Goal: Task Accomplishment & Management: Manage account settings

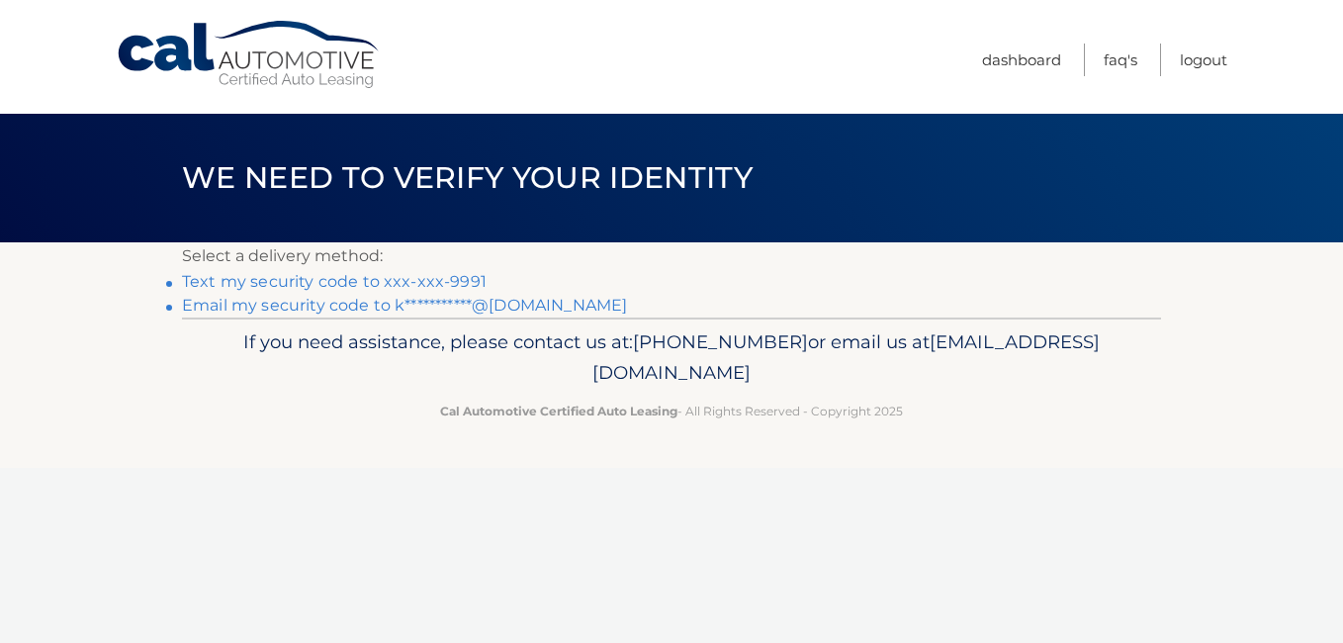
click at [337, 283] on link "Text my security code to xxx-xxx-9991" at bounding box center [334, 281] width 305 height 19
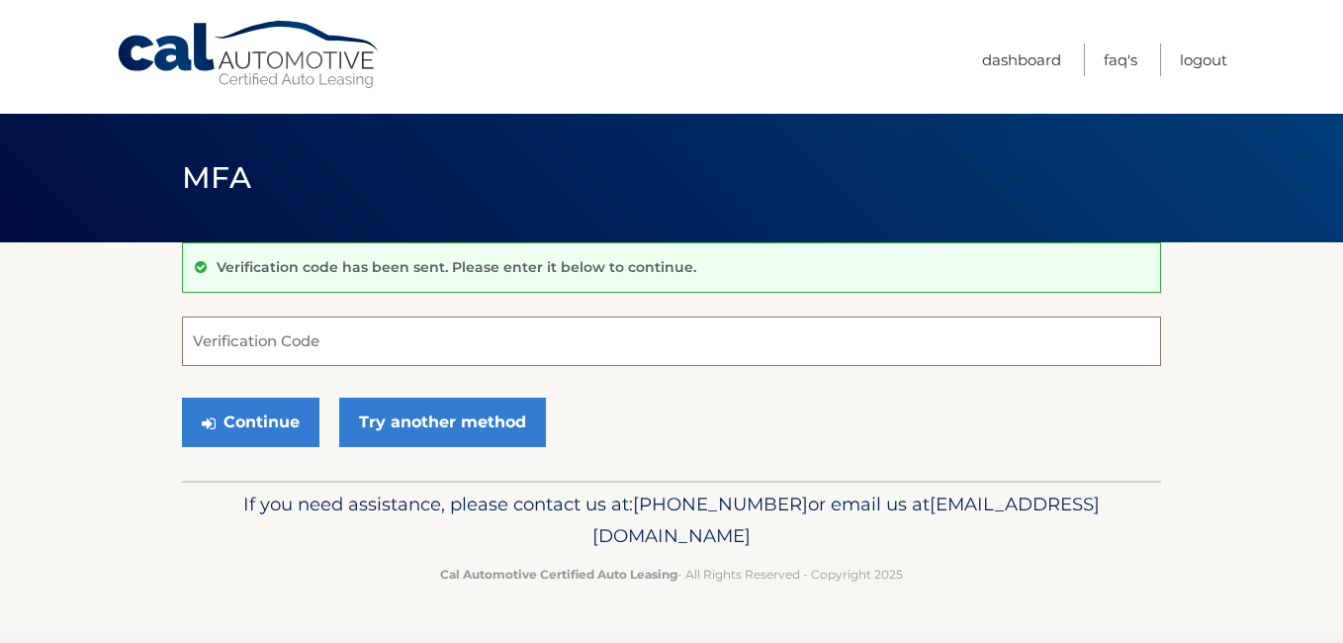
click at [371, 338] on input "Verification Code" at bounding box center [671, 340] width 979 height 49
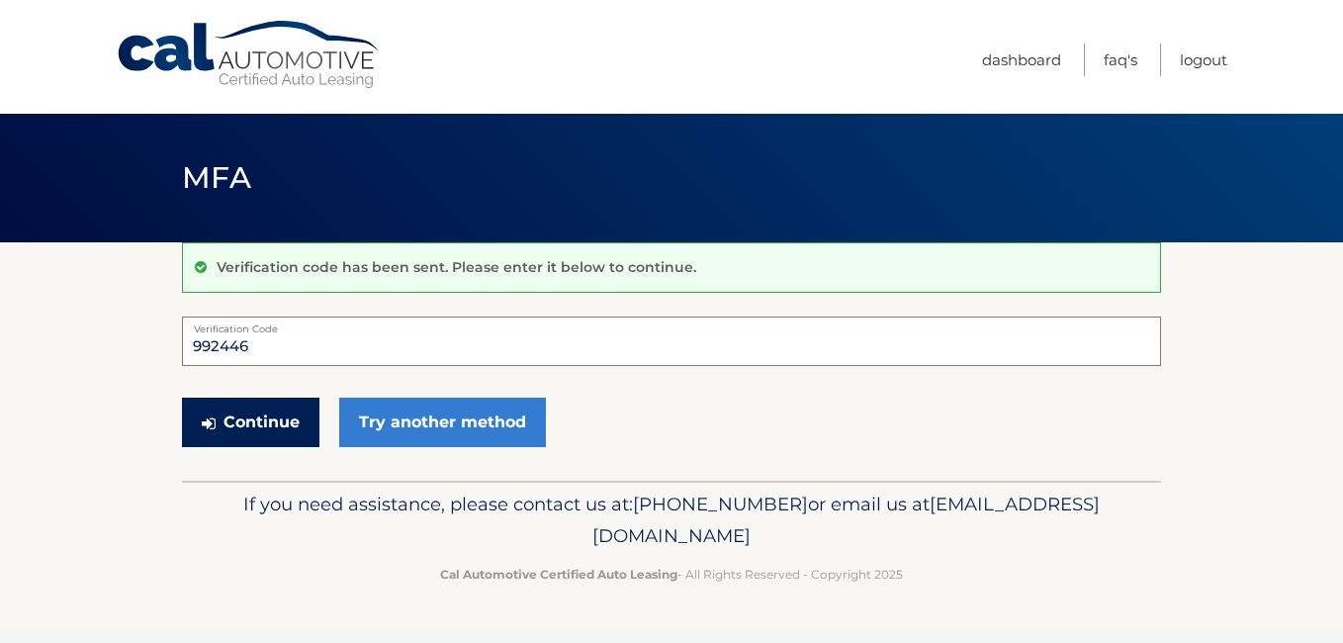
type input "992446"
click at [275, 416] on button "Continue" at bounding box center [250, 422] width 137 height 49
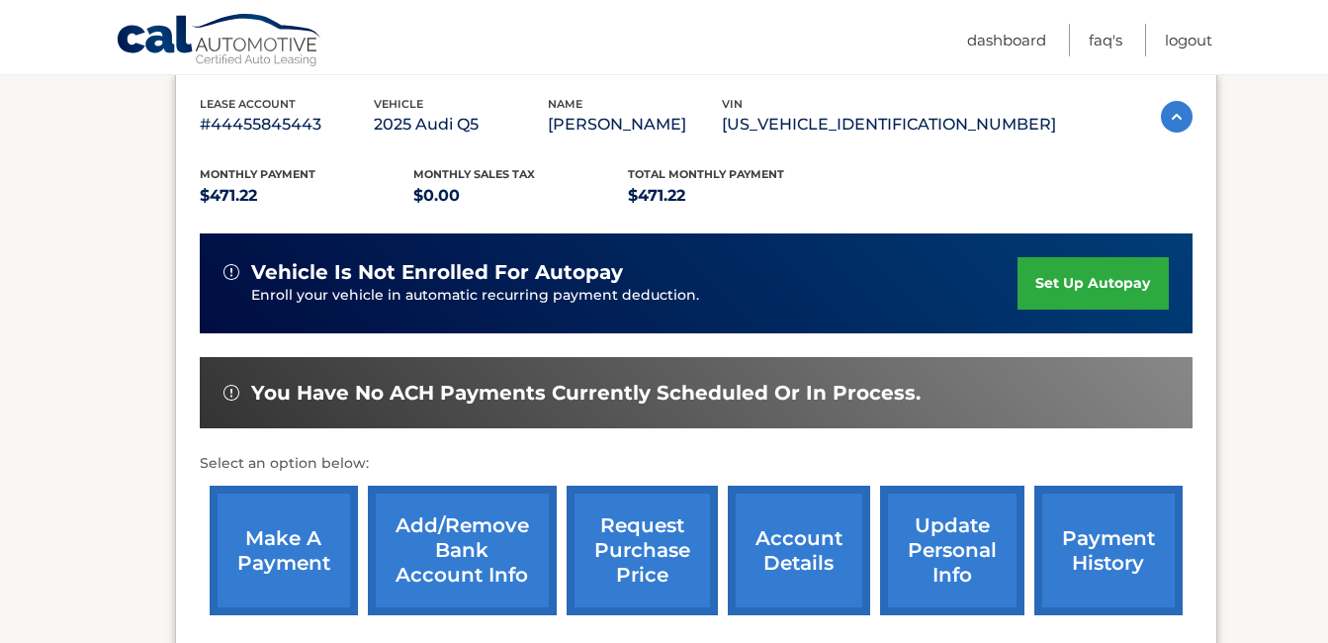
scroll to position [396, 0]
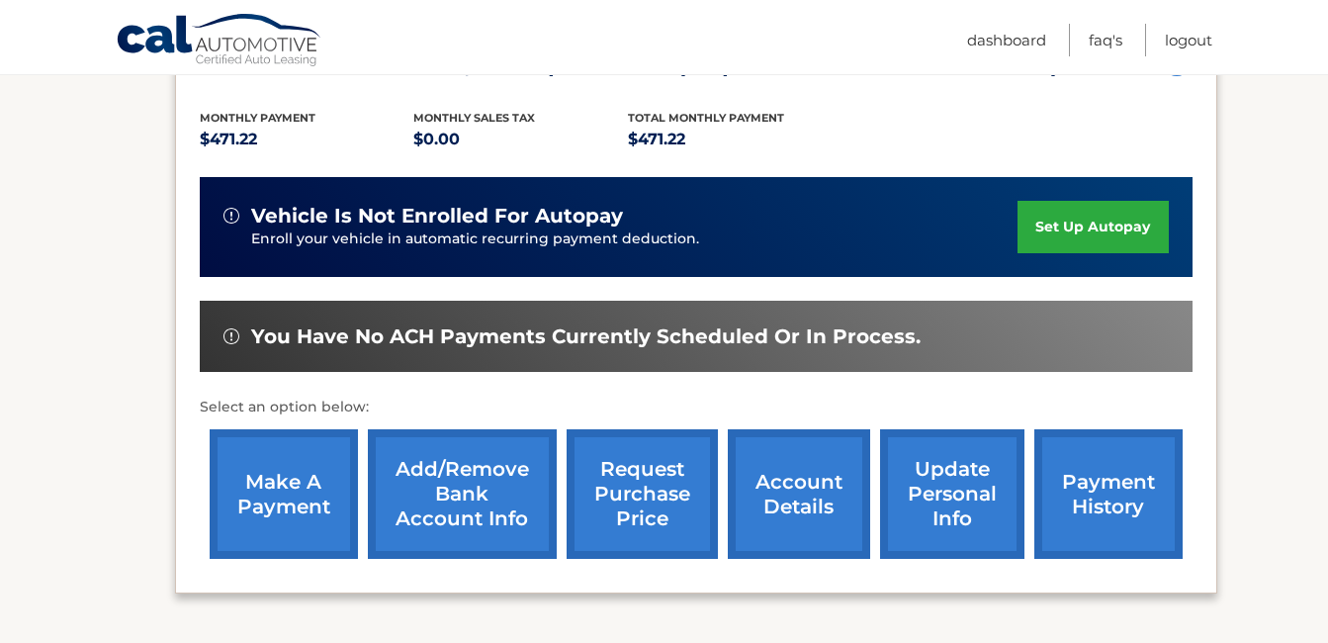
click at [299, 496] on link "make a payment" at bounding box center [284, 494] width 148 height 130
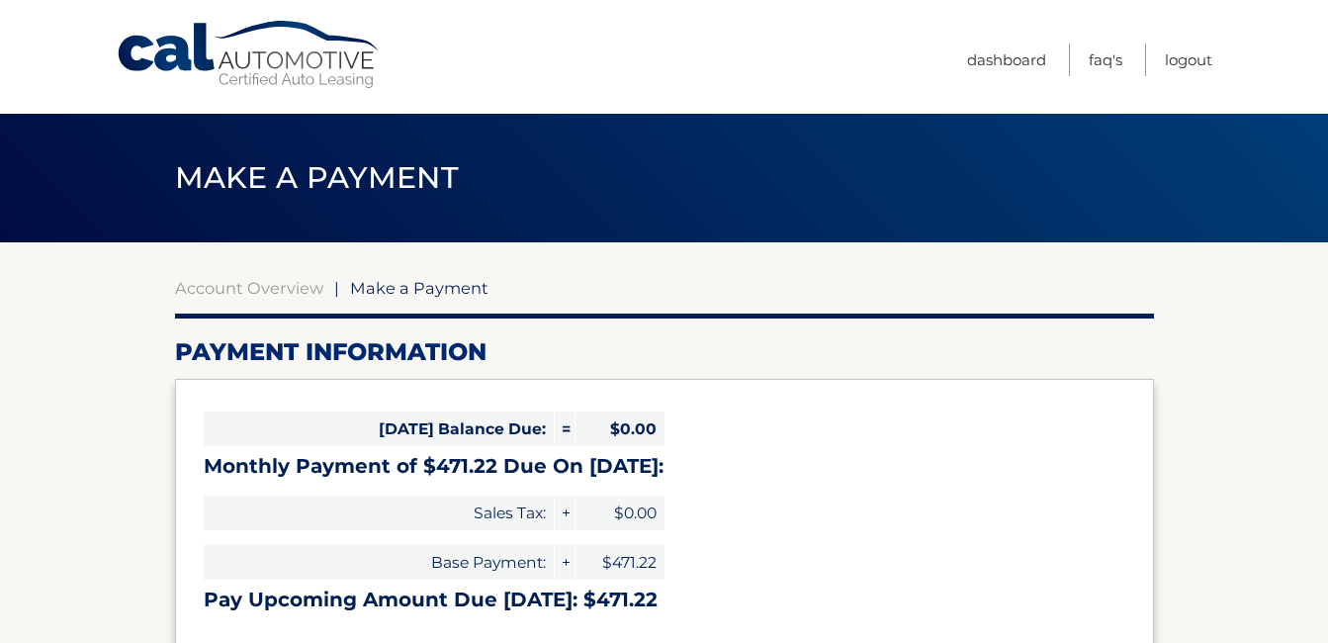
select select "ZTRiNDRiYjktNWU2YS00NGFjLTlkNjEtZGQ3ZjIxZDliMTBi"
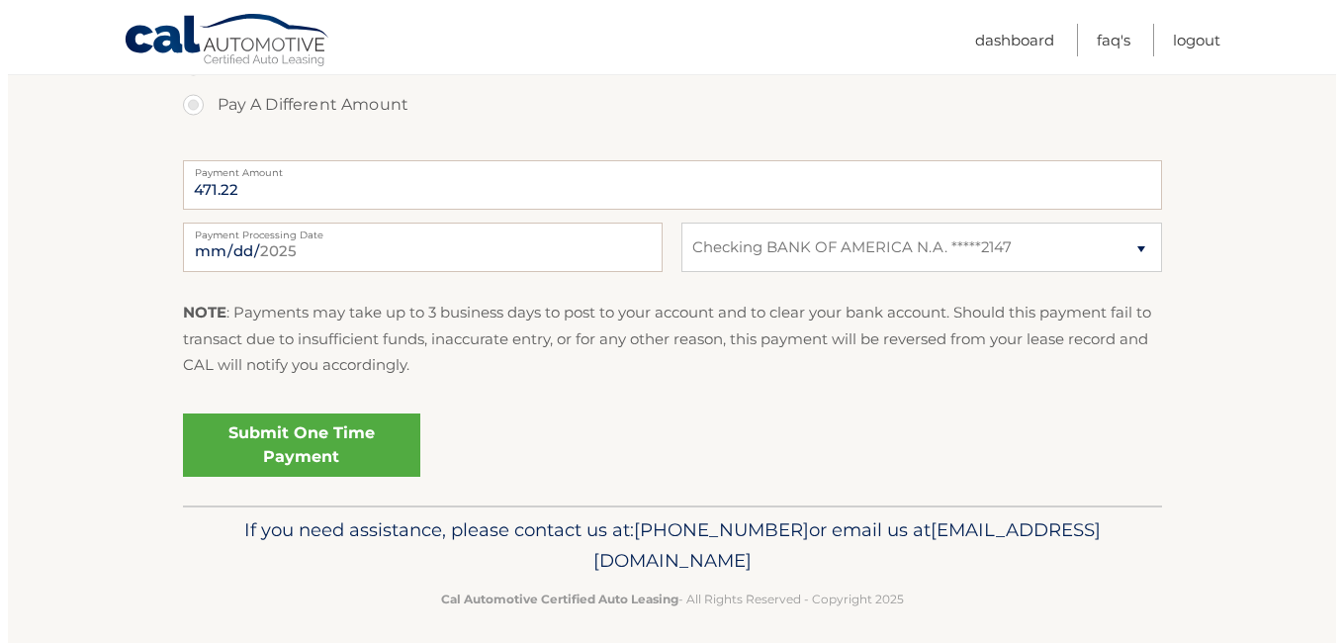
scroll to position [770, 0]
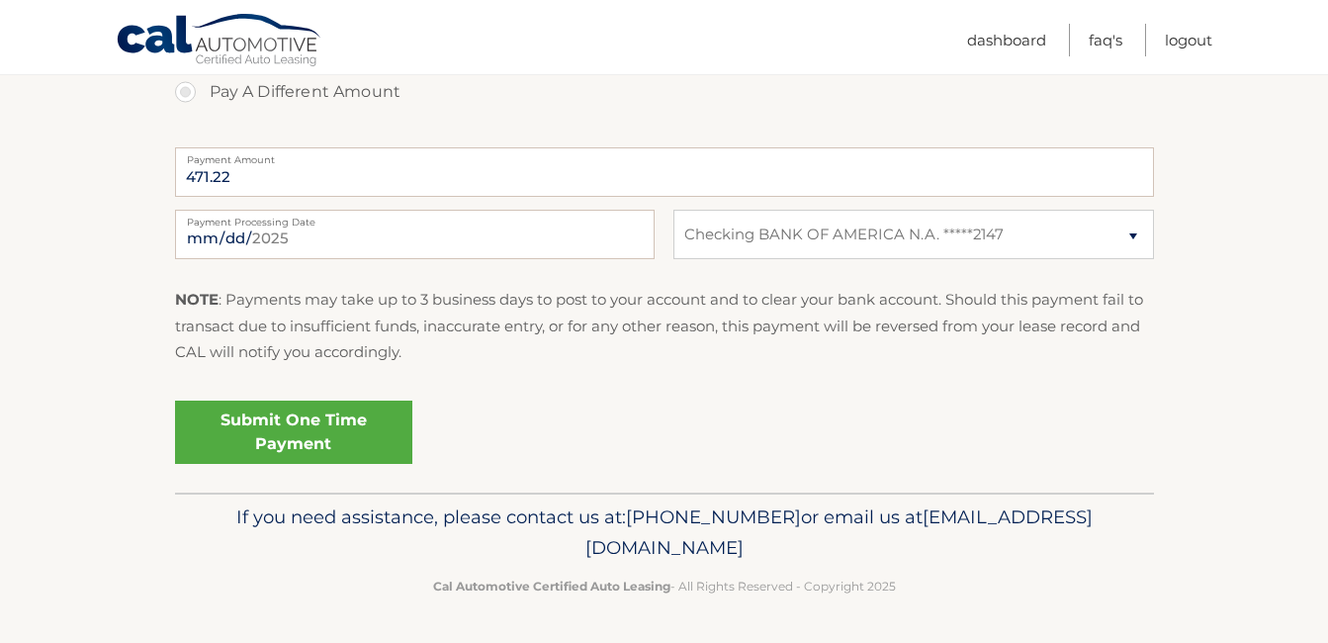
click at [355, 424] on link "Submit One Time Payment" at bounding box center [293, 432] width 237 height 63
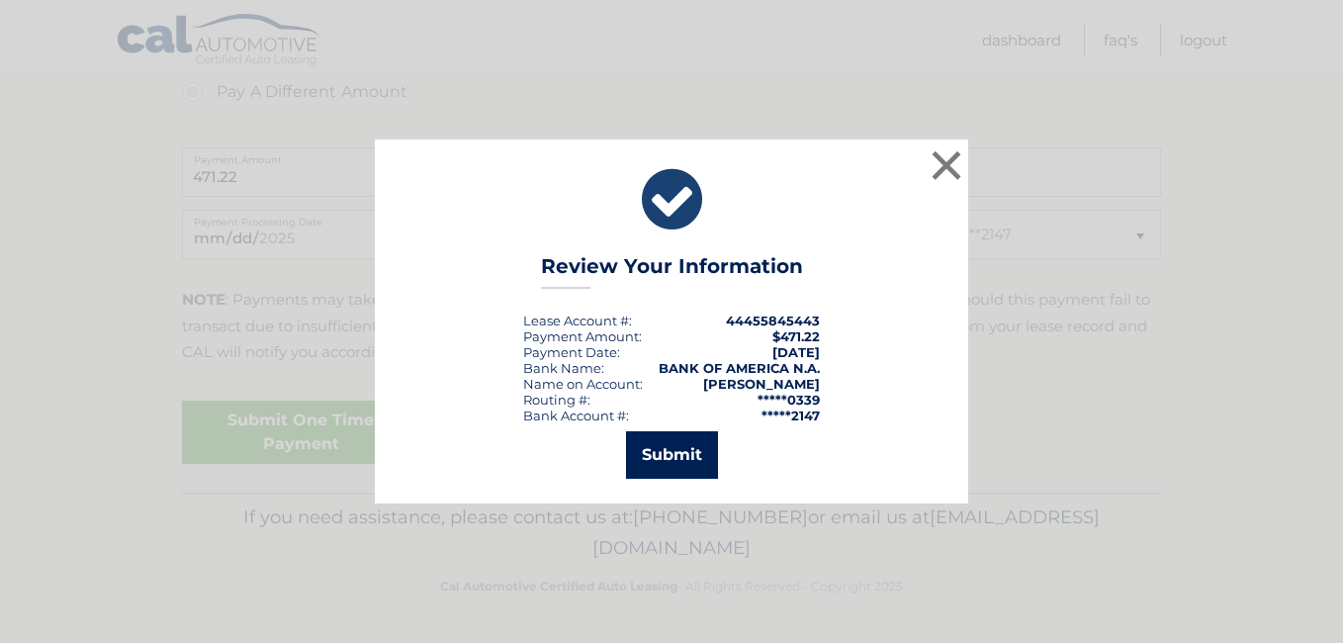
click at [668, 459] on button "Submit" at bounding box center [672, 454] width 92 height 47
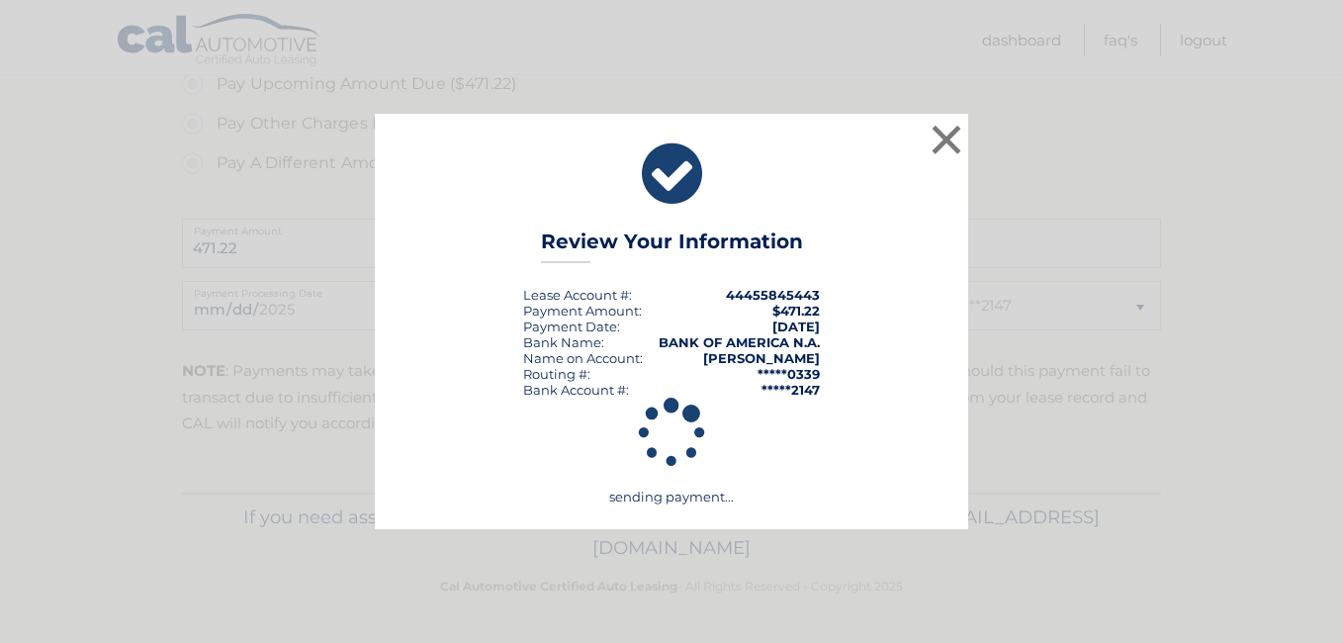
scroll to position [699, 0]
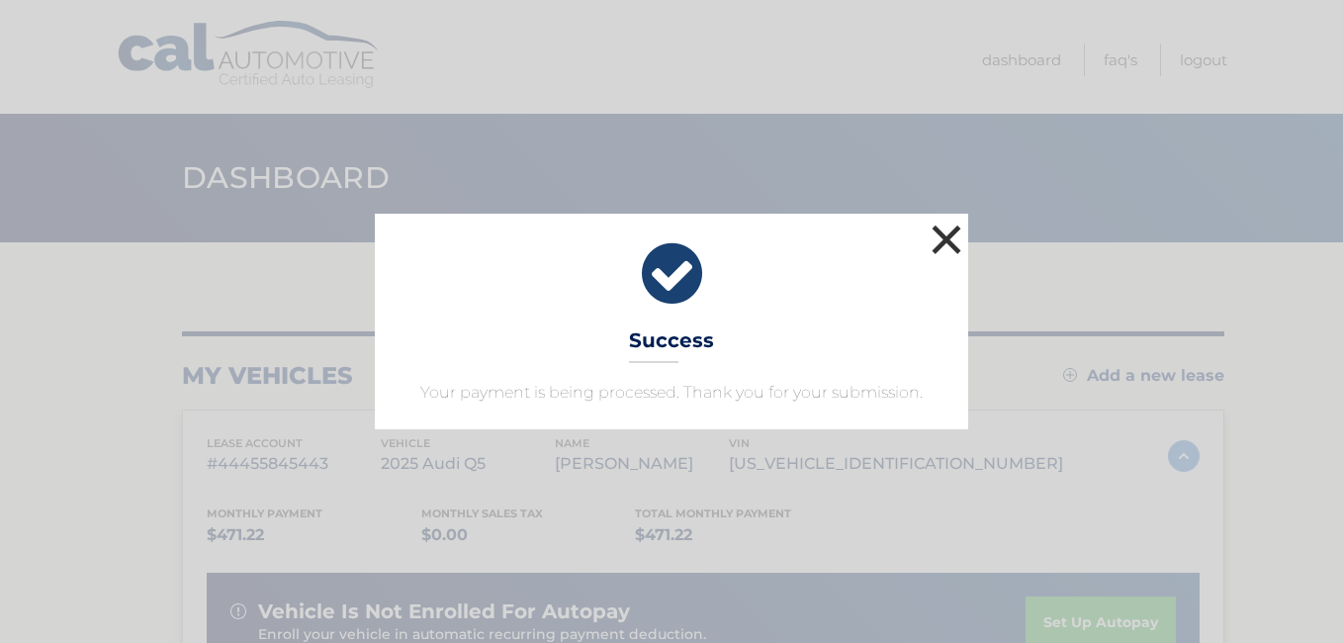
click at [957, 238] on button "×" at bounding box center [947, 240] width 40 height 40
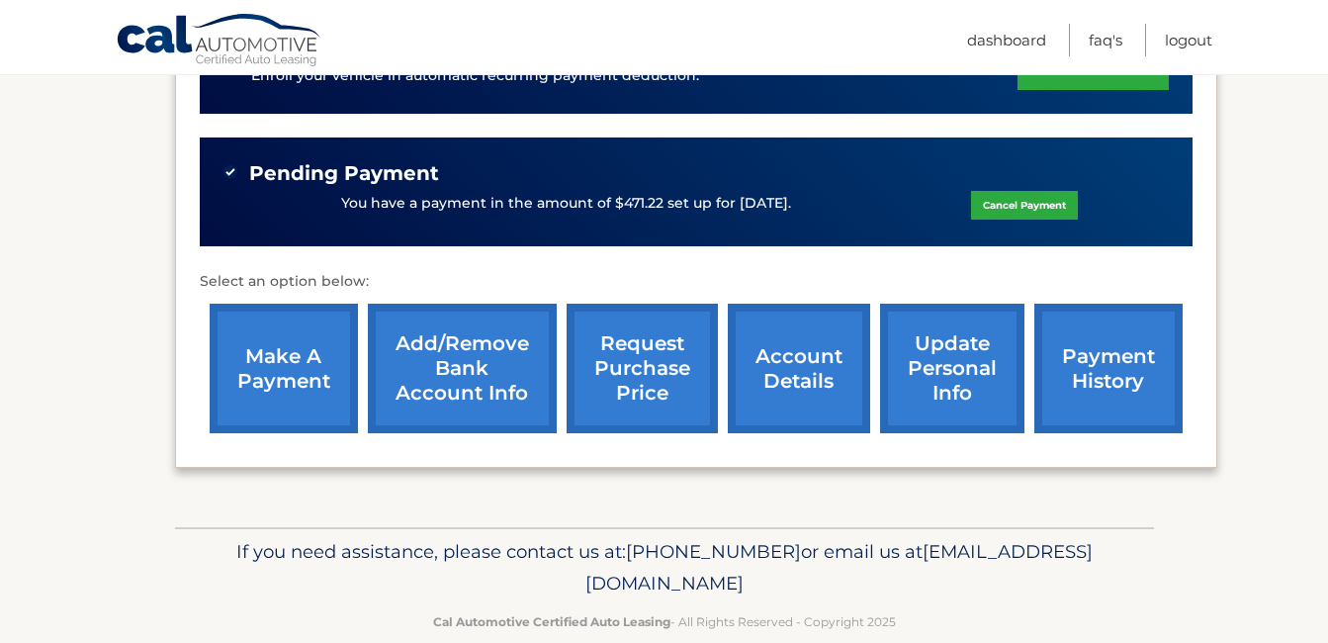
scroll to position [593, 0]
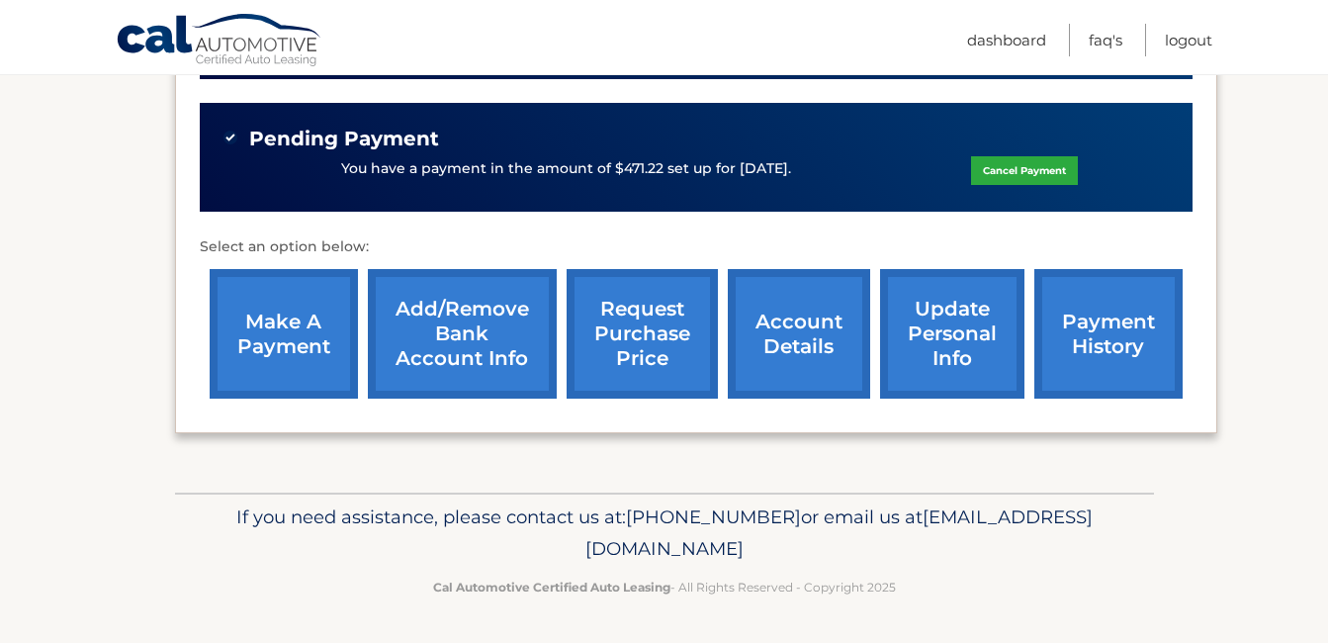
click at [1081, 347] on link "payment history" at bounding box center [1109, 334] width 148 height 130
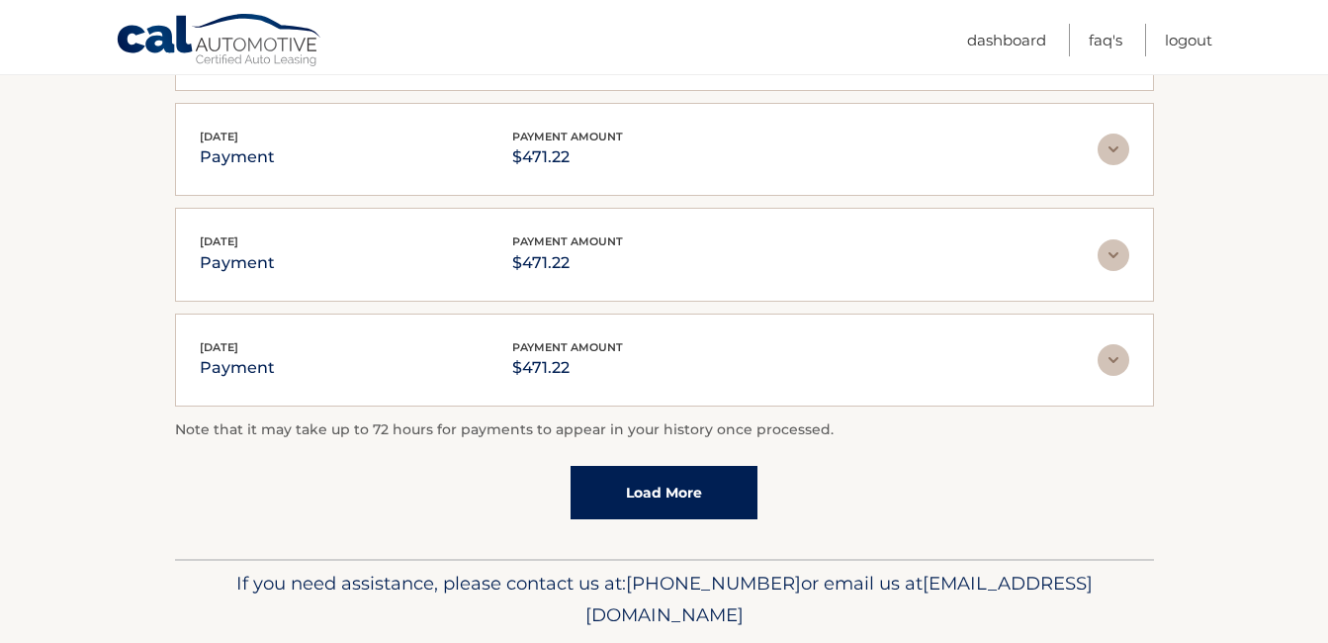
scroll to position [593, 0]
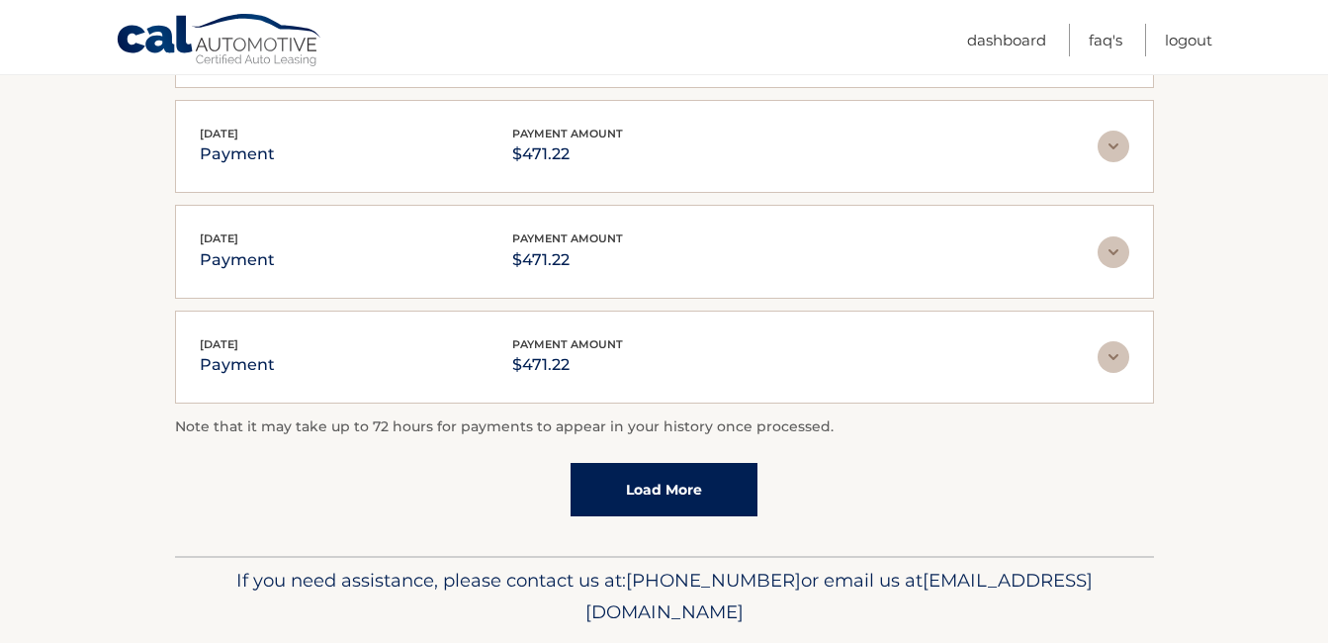
click at [717, 483] on link "Load More" at bounding box center [664, 489] width 187 height 53
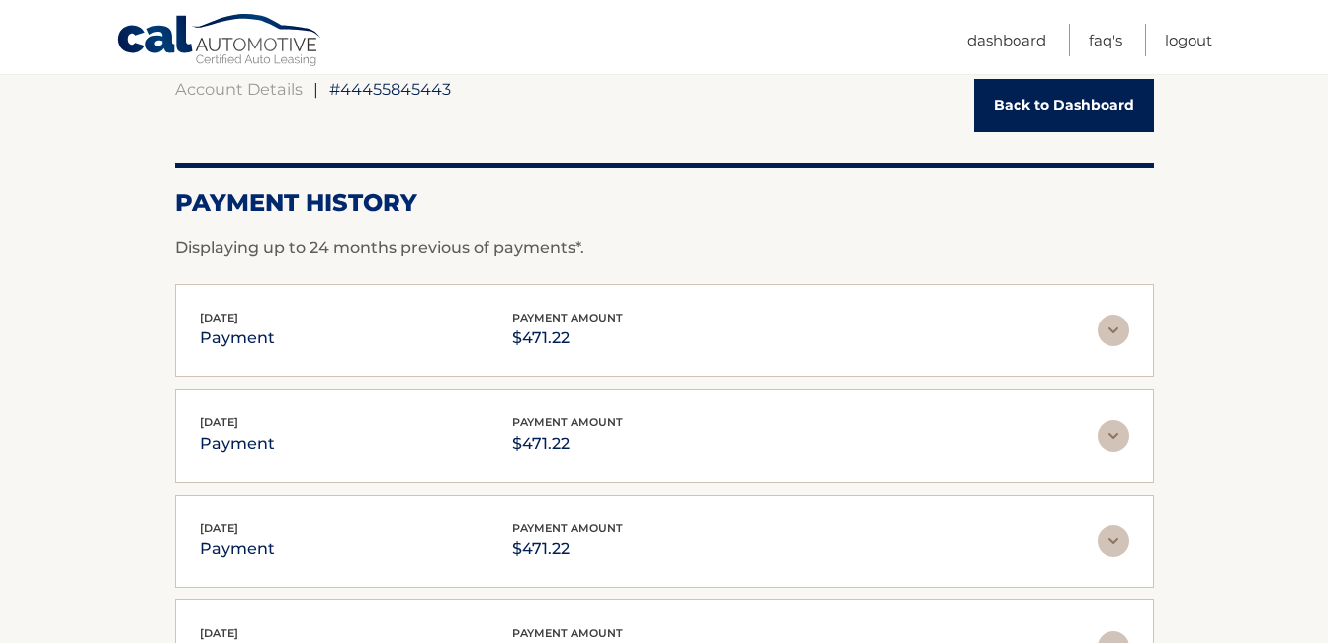
scroll to position [198, 0]
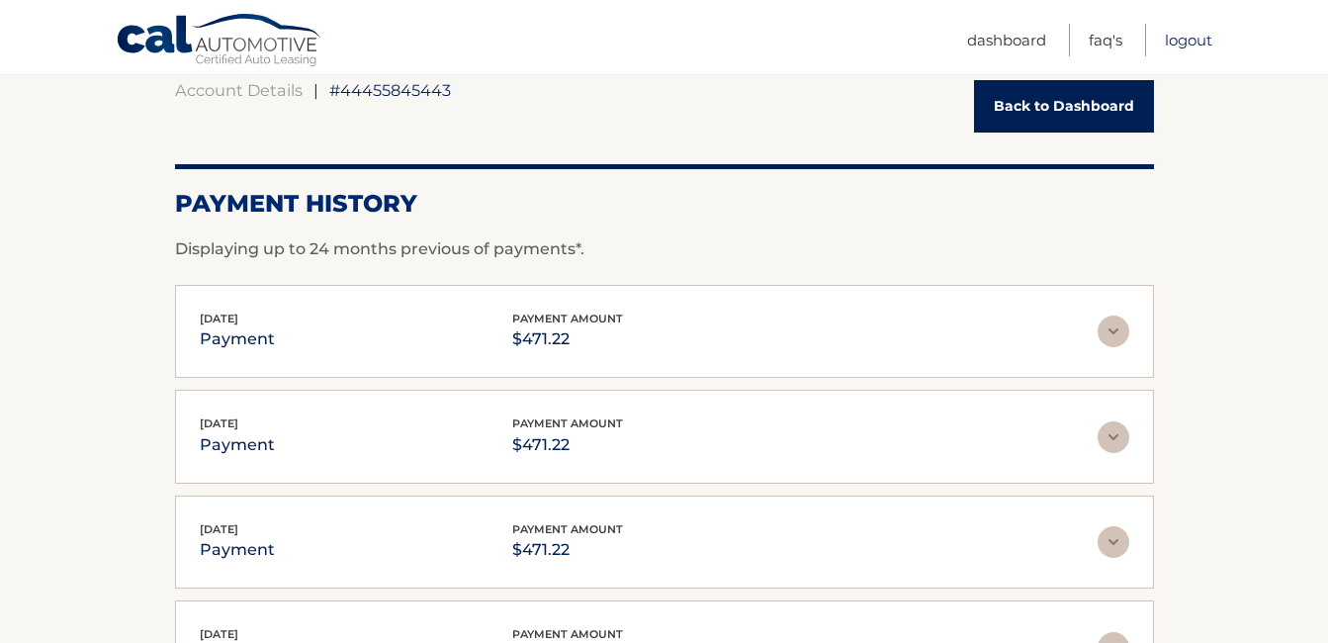
click at [1187, 35] on link "Logout" at bounding box center [1188, 40] width 47 height 33
